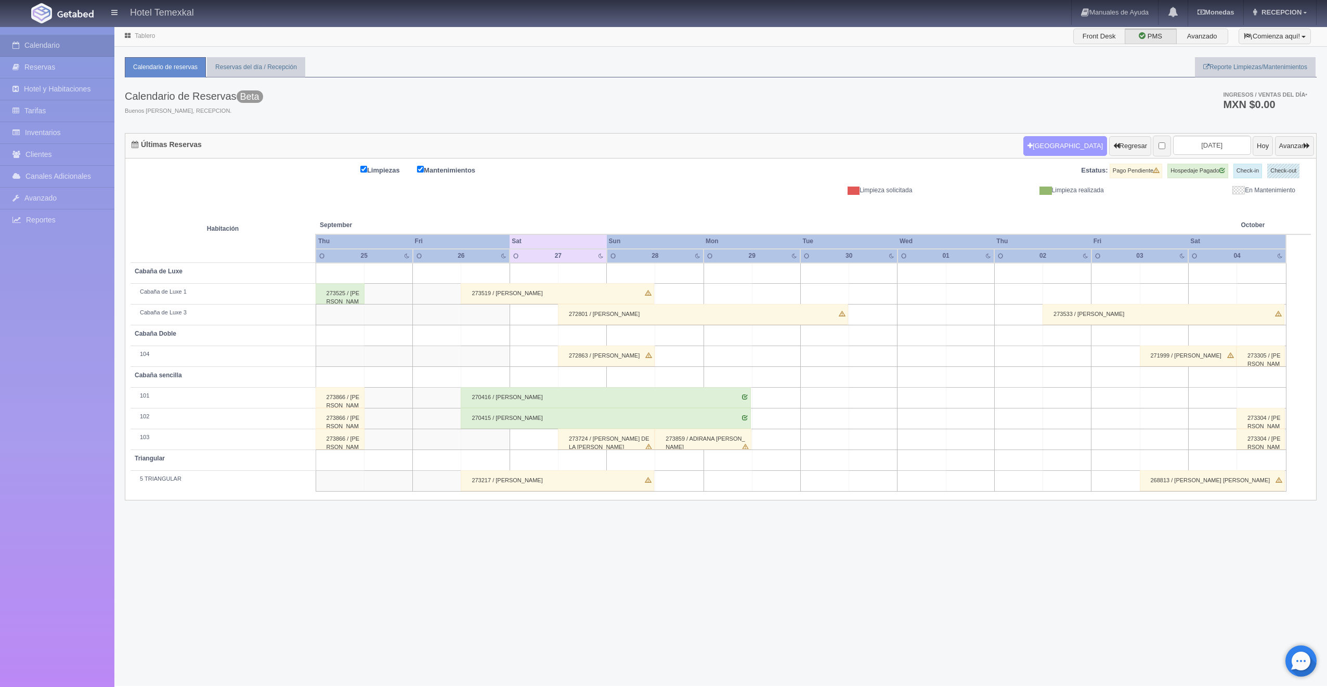
click at [1041, 142] on button "[GEOGRAPHIC_DATA]" at bounding box center [1065, 146] width 84 height 20
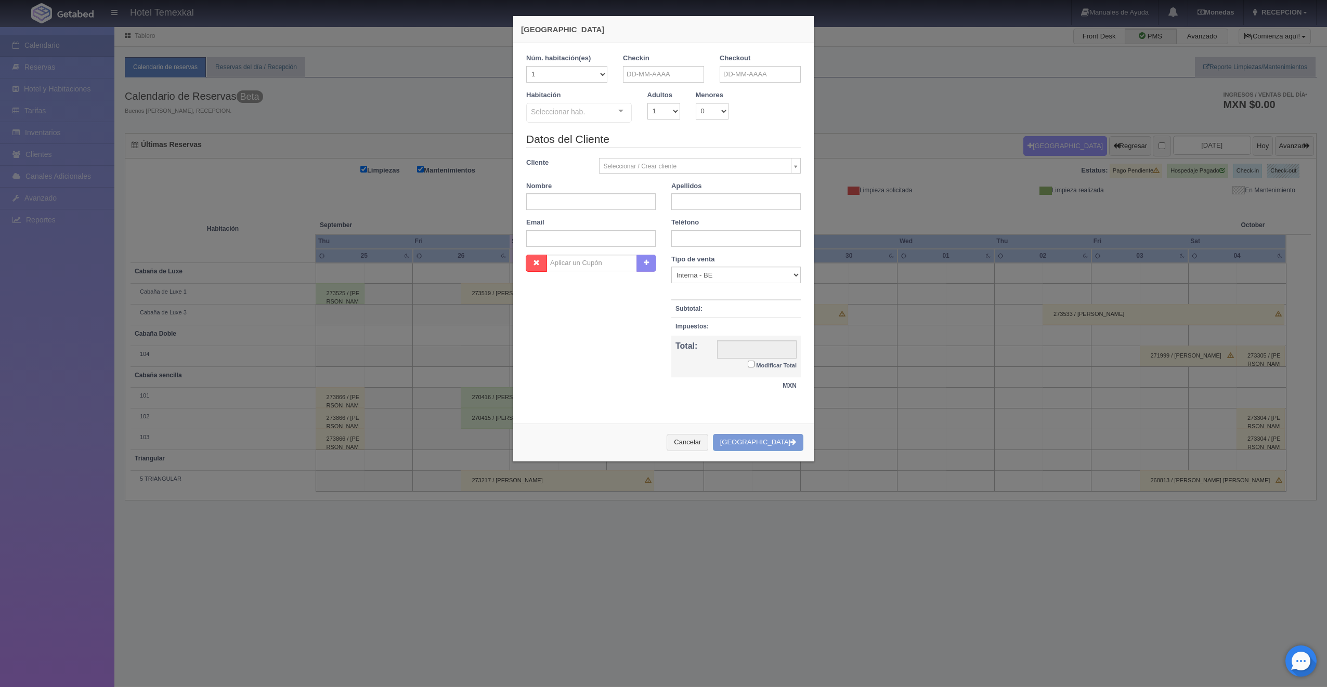
checkbox input "false"
click at [633, 80] on input "text" at bounding box center [663, 74] width 81 height 17
click at [700, 174] on link "26" at bounding box center [702, 170] width 14 height 15
type input "[DATE]"
checkbox input "false"
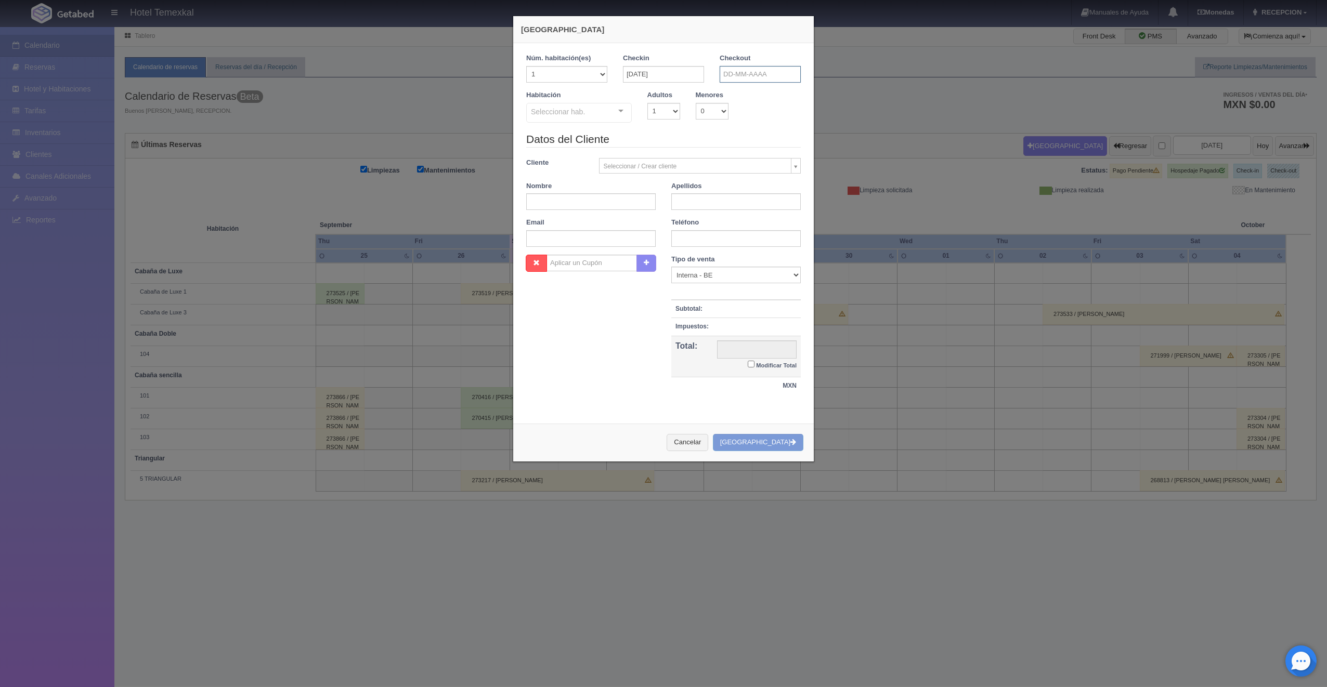
click at [730, 69] on input "text" at bounding box center [759, 74] width 81 height 17
click at [727, 94] on span "Prev" at bounding box center [724, 90] width 8 height 8
click at [814, 172] on link "27" at bounding box center [813, 170] width 14 height 15
type input "[DATE]"
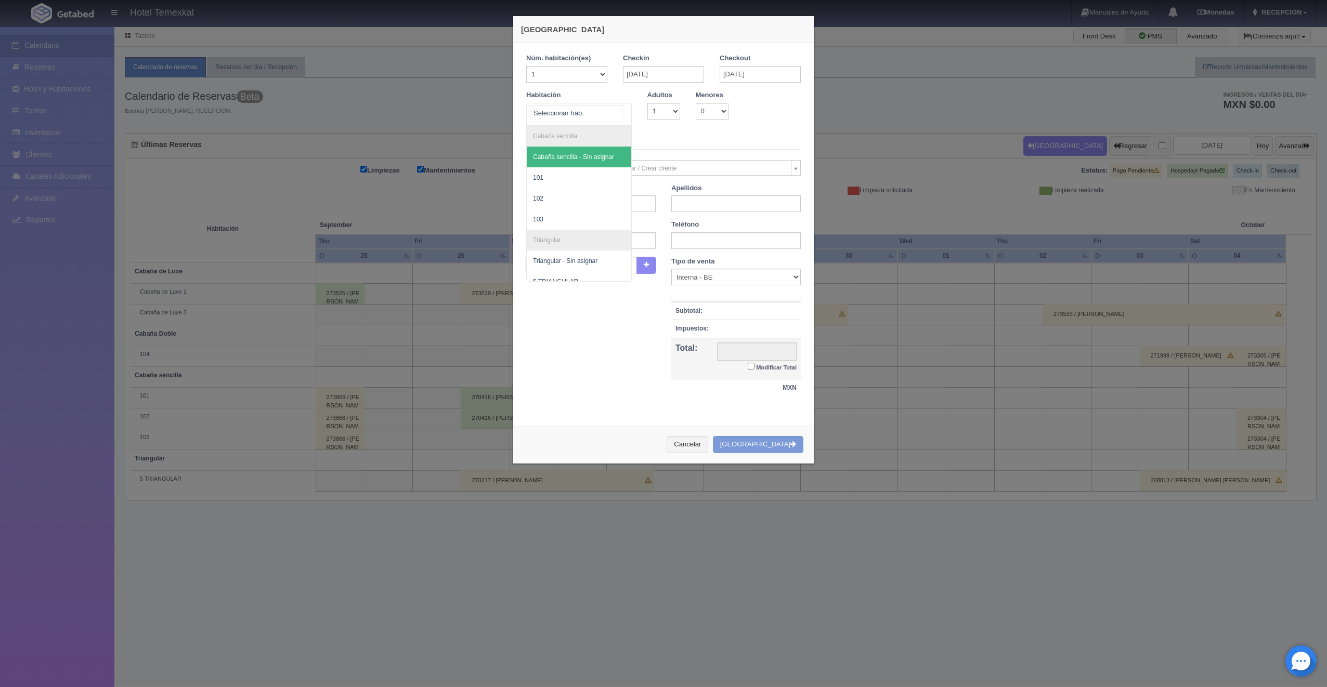
click at [625, 108] on div at bounding box center [620, 111] width 21 height 16
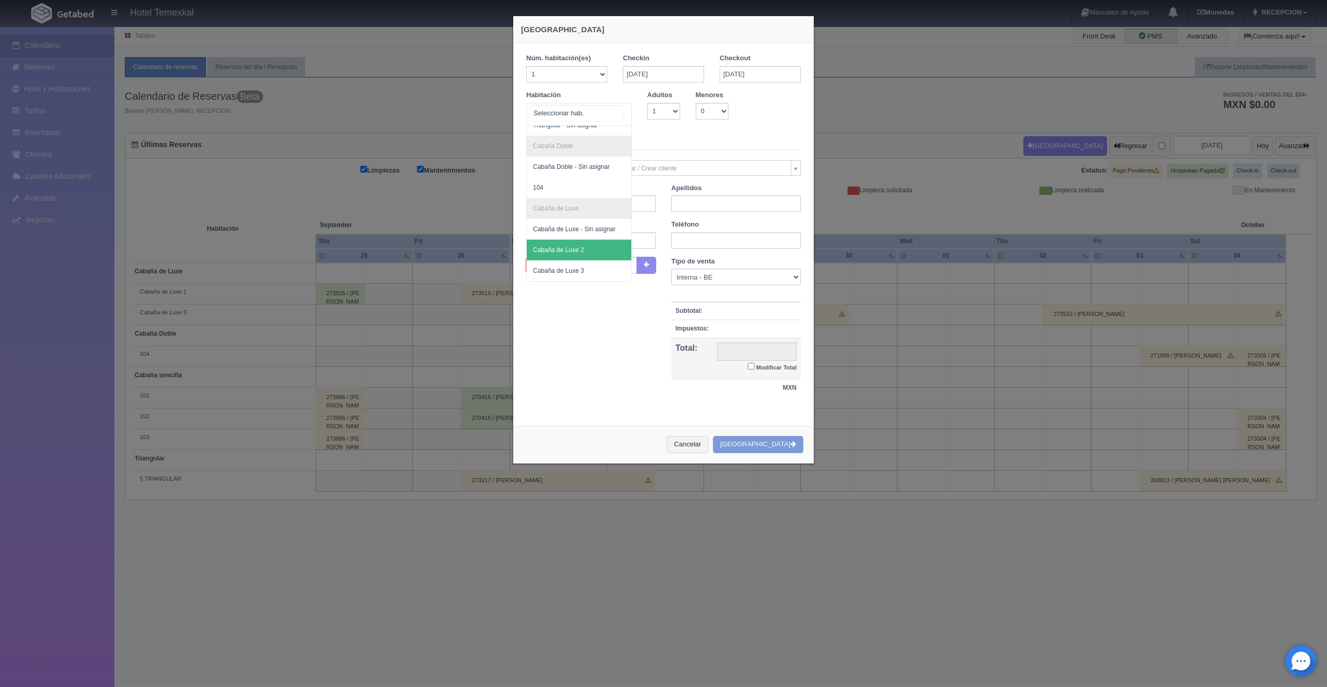
click at [580, 250] on span "Cabaña de Luxe 2" at bounding box center [558, 249] width 51 height 7
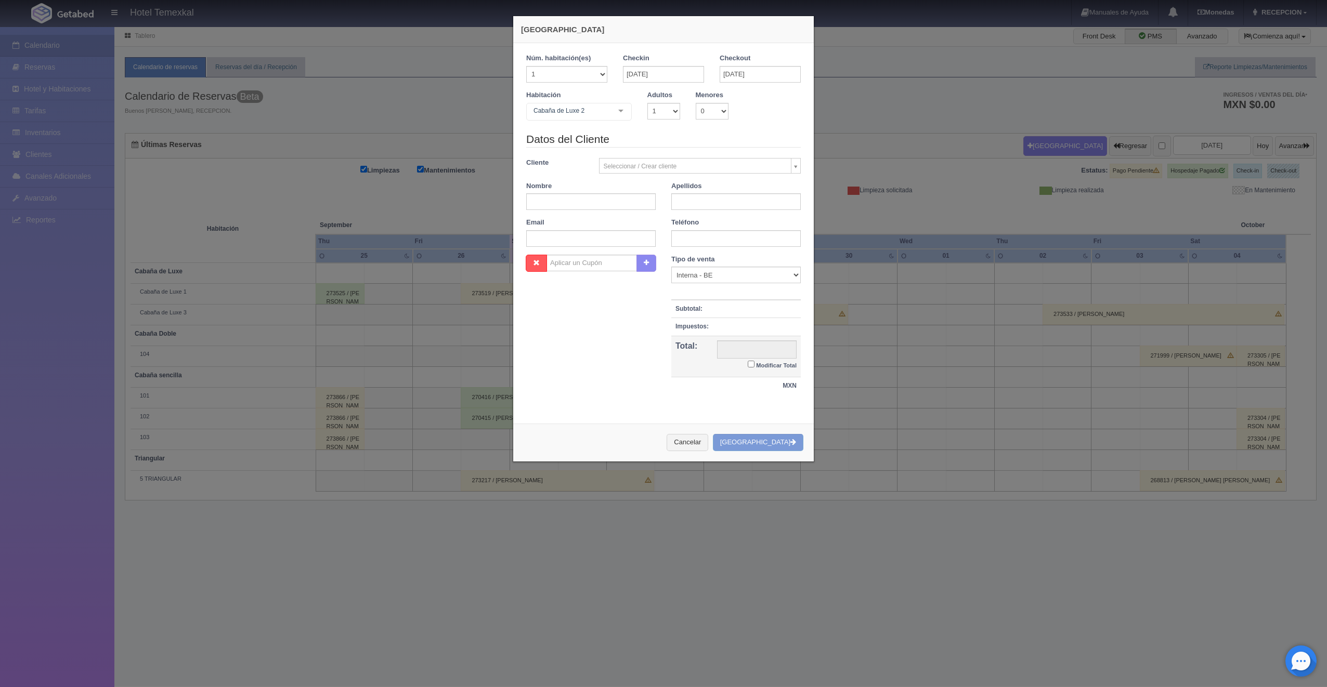
checkbox input "false"
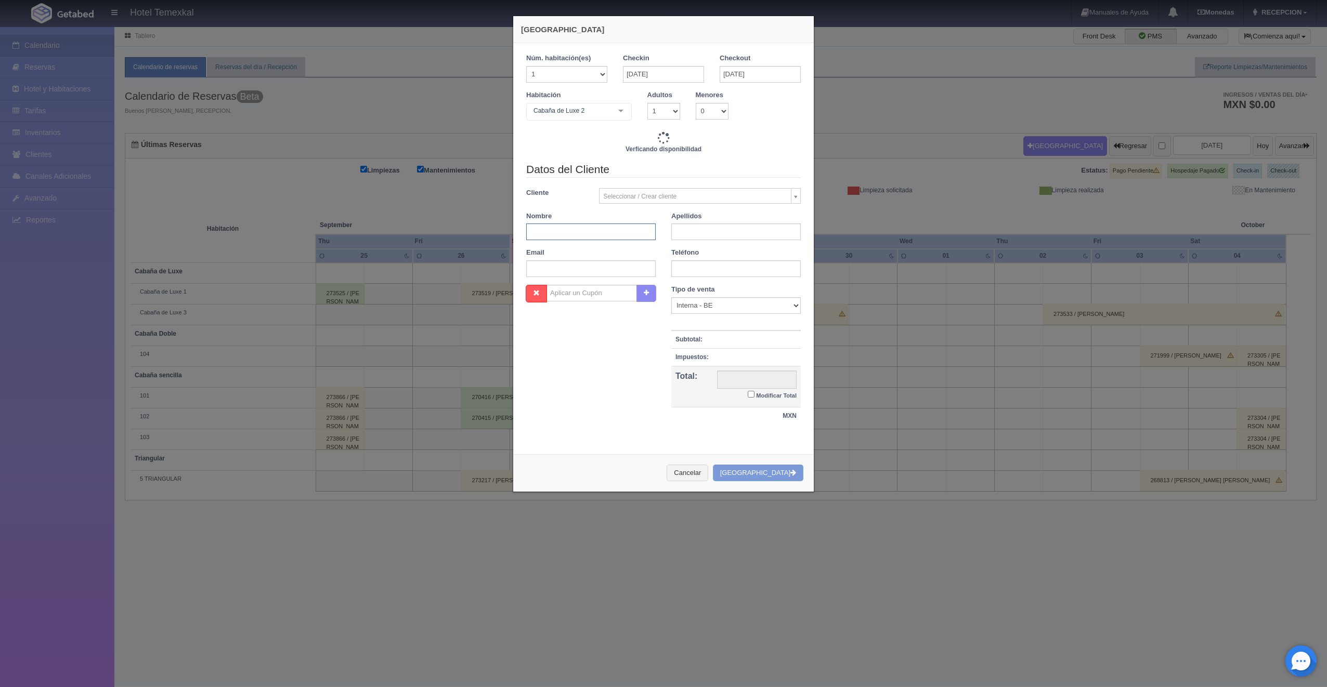
click at [573, 233] on input "text" at bounding box center [590, 232] width 129 height 17
type input "5600.00"
checkbox input "false"
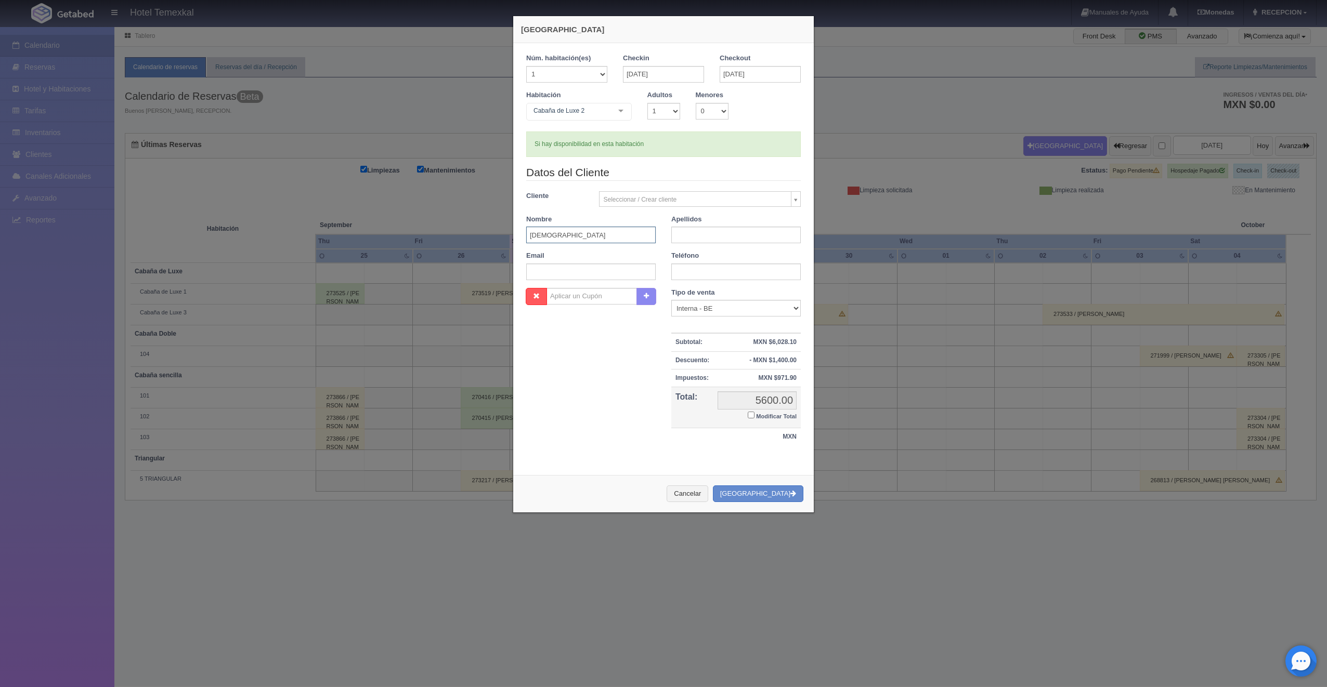
type input "[DEMOGRAPHIC_DATA]"
click at [684, 234] on input "text" at bounding box center [735, 235] width 129 height 17
type input "[PERSON_NAME]"
click at [748, 414] on input "Modificar Total" at bounding box center [751, 415] width 7 height 7
checkbox input "true"
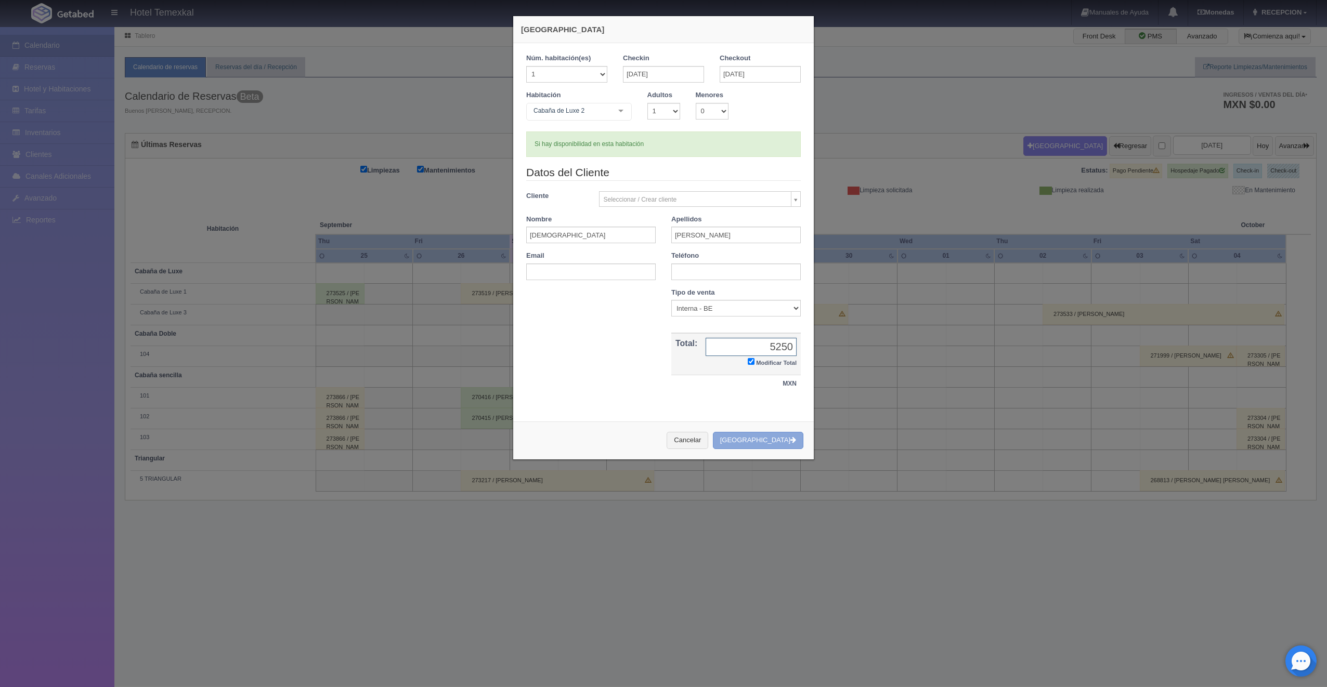
type input "5250"
click at [767, 440] on button "[GEOGRAPHIC_DATA]" at bounding box center [758, 440] width 90 height 17
click at [767, 440] on div "Cancelar Crear Reserva" at bounding box center [663, 441] width 300 height 38
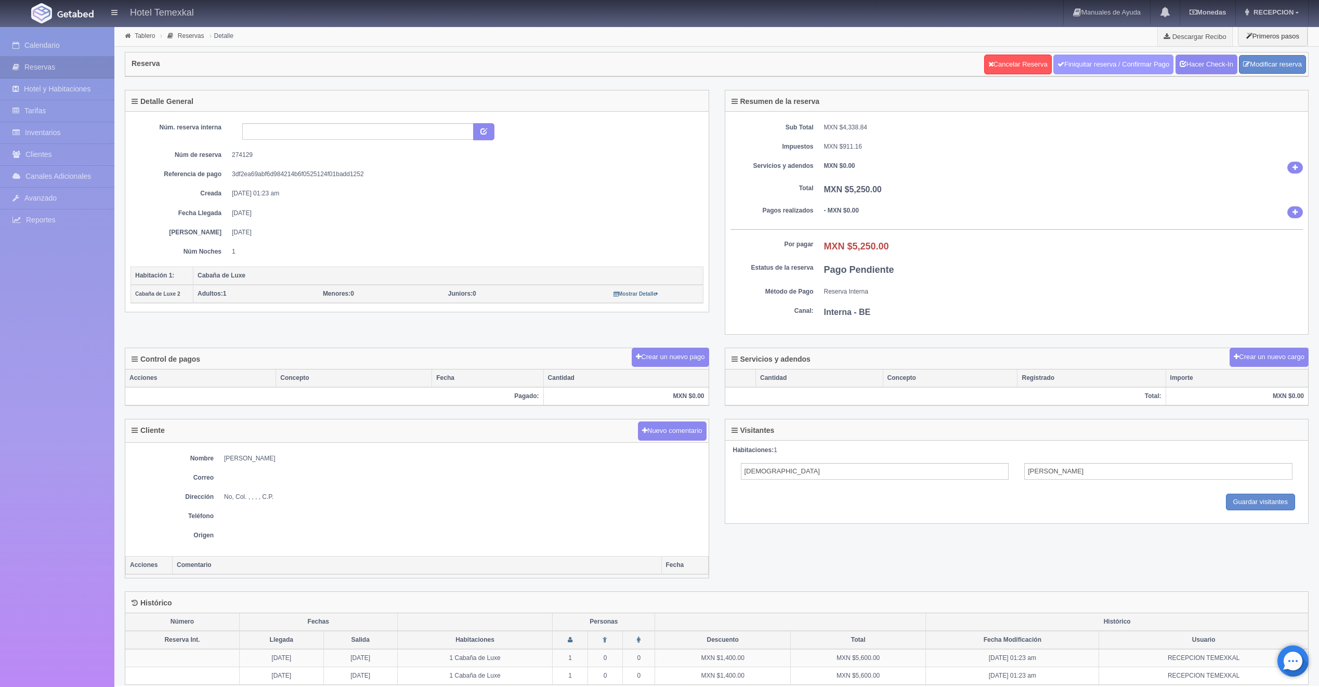
click at [1108, 63] on link "Finiquitar reserva / Confirmar Pago" at bounding box center [1113, 65] width 120 height 20
click at [1212, 60] on link "Hacer Check-In" at bounding box center [1206, 65] width 62 height 20
